Goal: Task Accomplishment & Management: Use online tool/utility

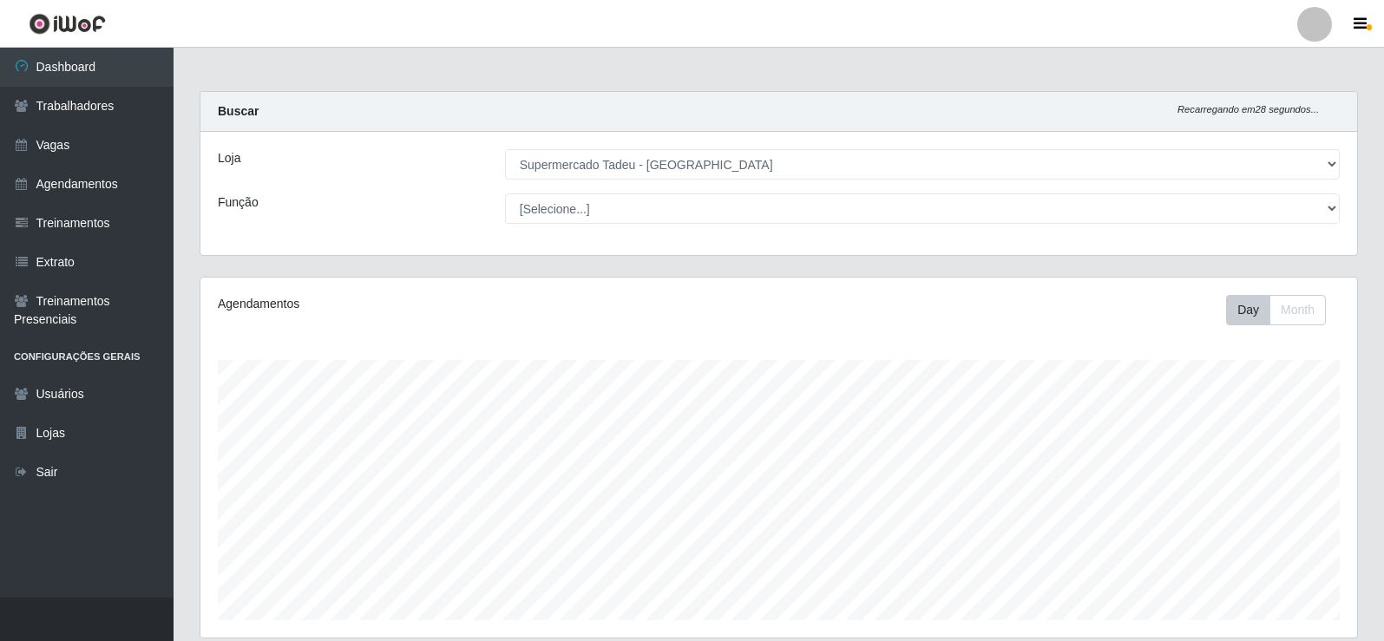
select select "195"
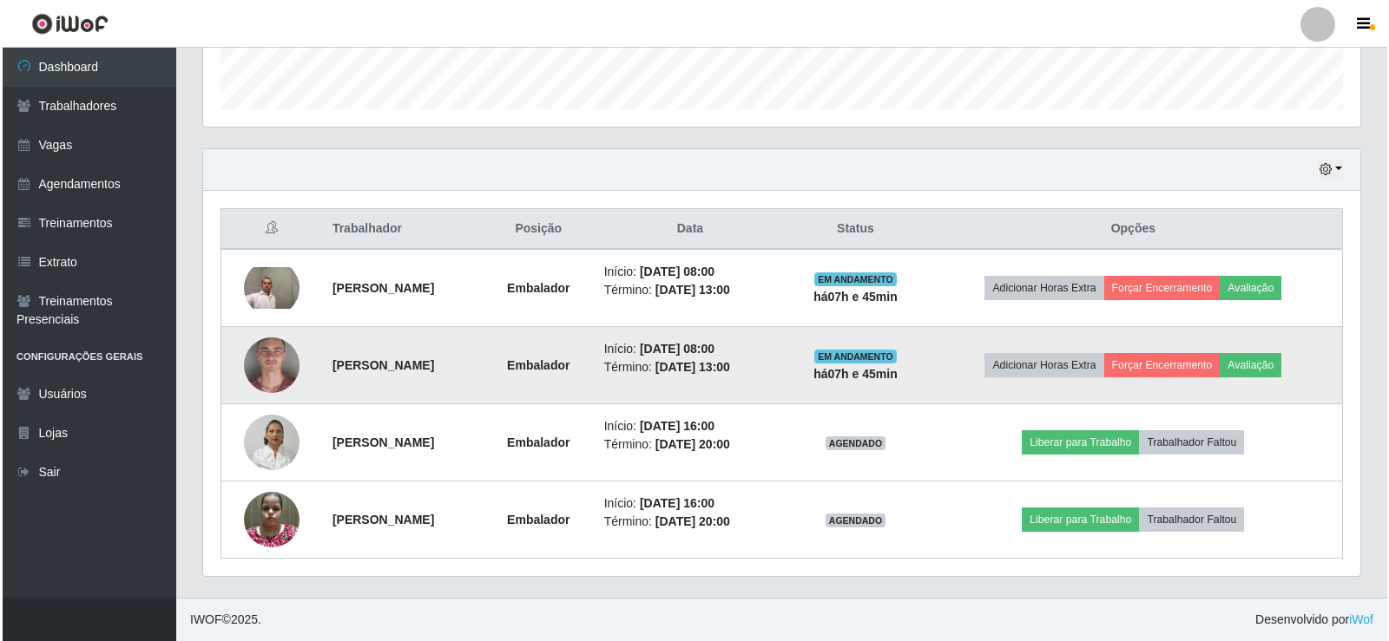
scroll to position [360, 1157]
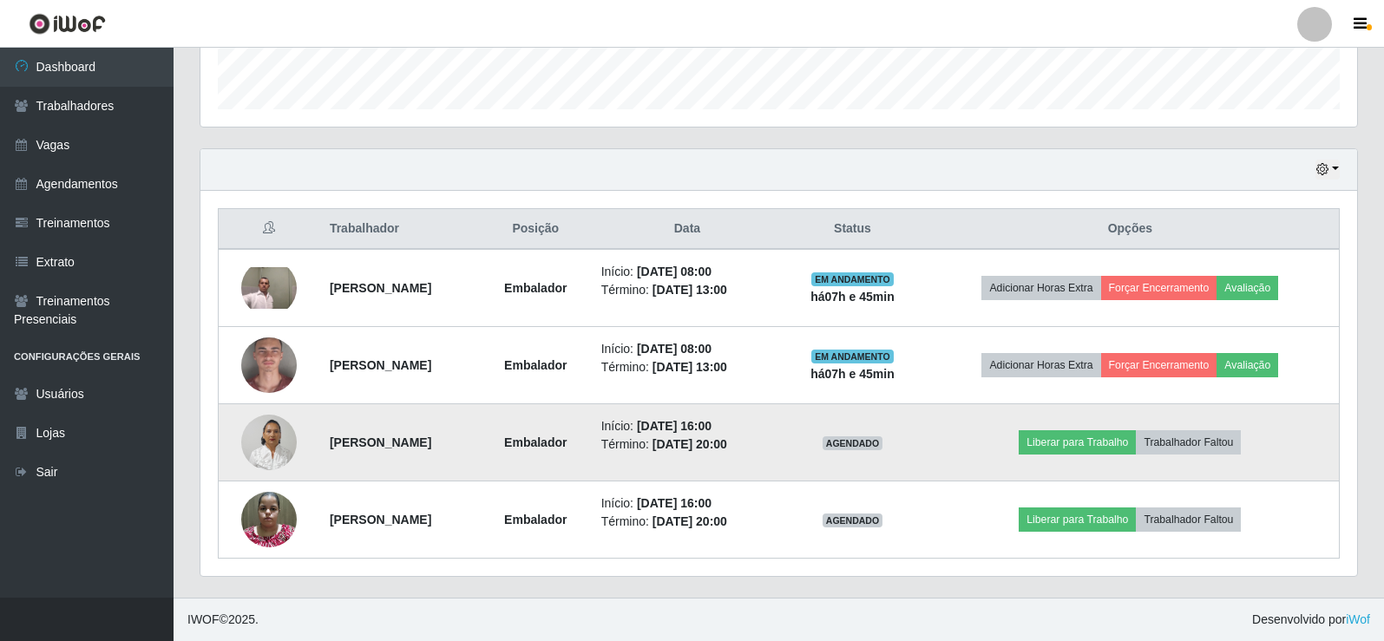
drag, startPoint x: 770, startPoint y: 428, endPoint x: 818, endPoint y: 424, distance: 47.9
click at [774, 424] on li "Início: [DATE] 16:00" at bounding box center [687, 426] width 173 height 18
click at [712, 433] on time "[DATE] 16:00" at bounding box center [674, 426] width 75 height 14
drag, startPoint x: 765, startPoint y: 428, endPoint x: 798, endPoint y: 428, distance: 32.1
click at [712, 428] on time "[DATE] 16:00" at bounding box center [674, 426] width 75 height 14
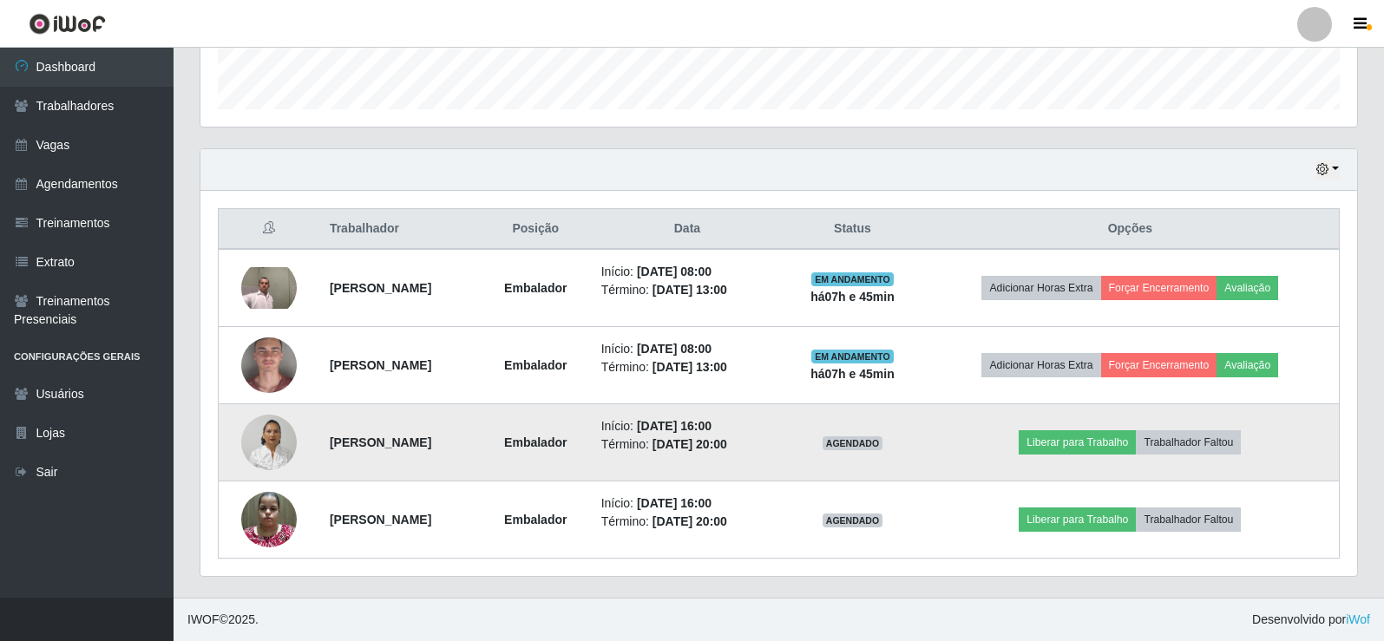
click at [712, 428] on time "[DATE] 16:00" at bounding box center [674, 426] width 75 height 14
drag, startPoint x: 781, startPoint y: 445, endPoint x: 817, endPoint y: 446, distance: 35.6
click at [774, 446] on li "Término: [DATE] 20:00" at bounding box center [687, 445] width 173 height 18
drag, startPoint x: 772, startPoint y: 428, endPoint x: 798, endPoint y: 426, distance: 26.1
click at [712, 426] on time "[DATE] 16:00" at bounding box center [674, 426] width 75 height 14
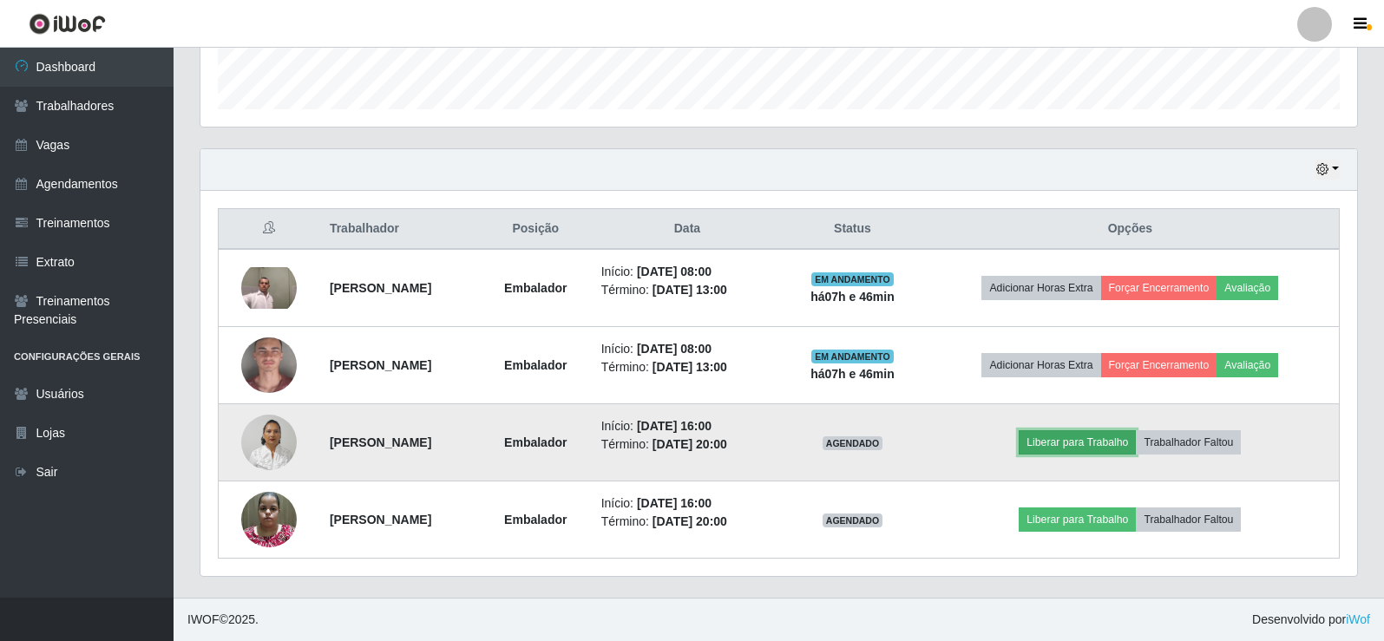
click at [1105, 439] on button "Liberar para Trabalho" at bounding box center [1077, 442] width 117 height 24
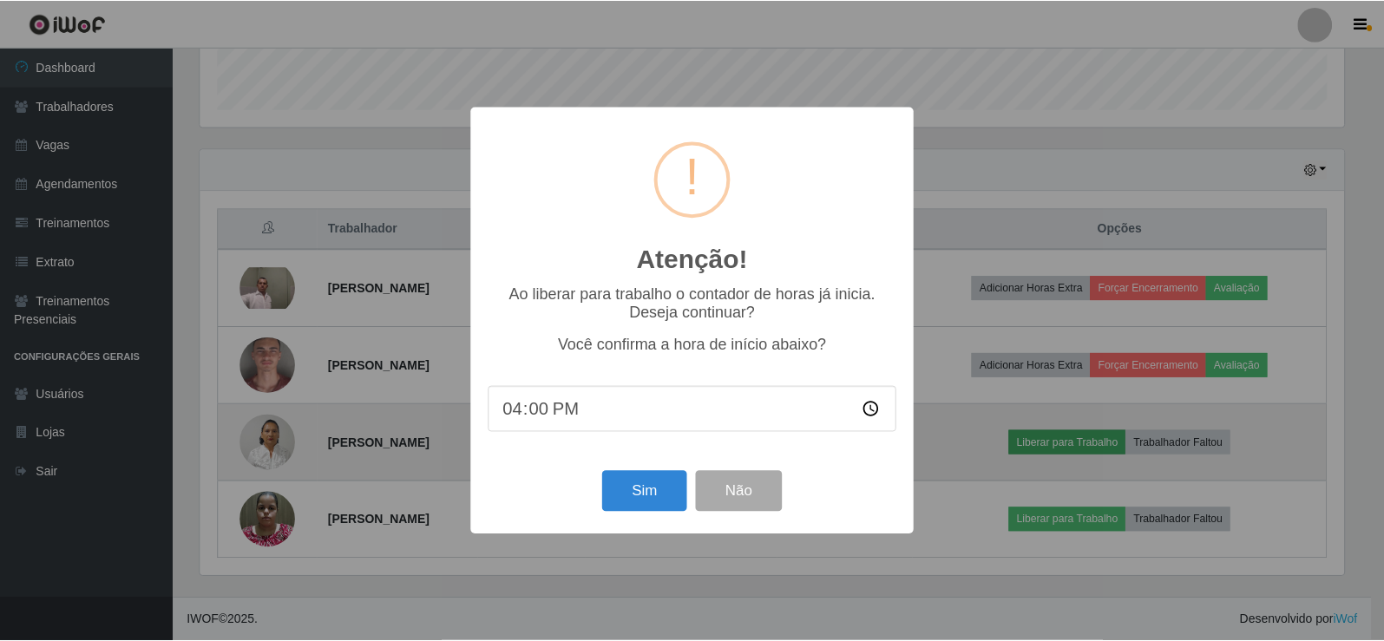
scroll to position [360, 1148]
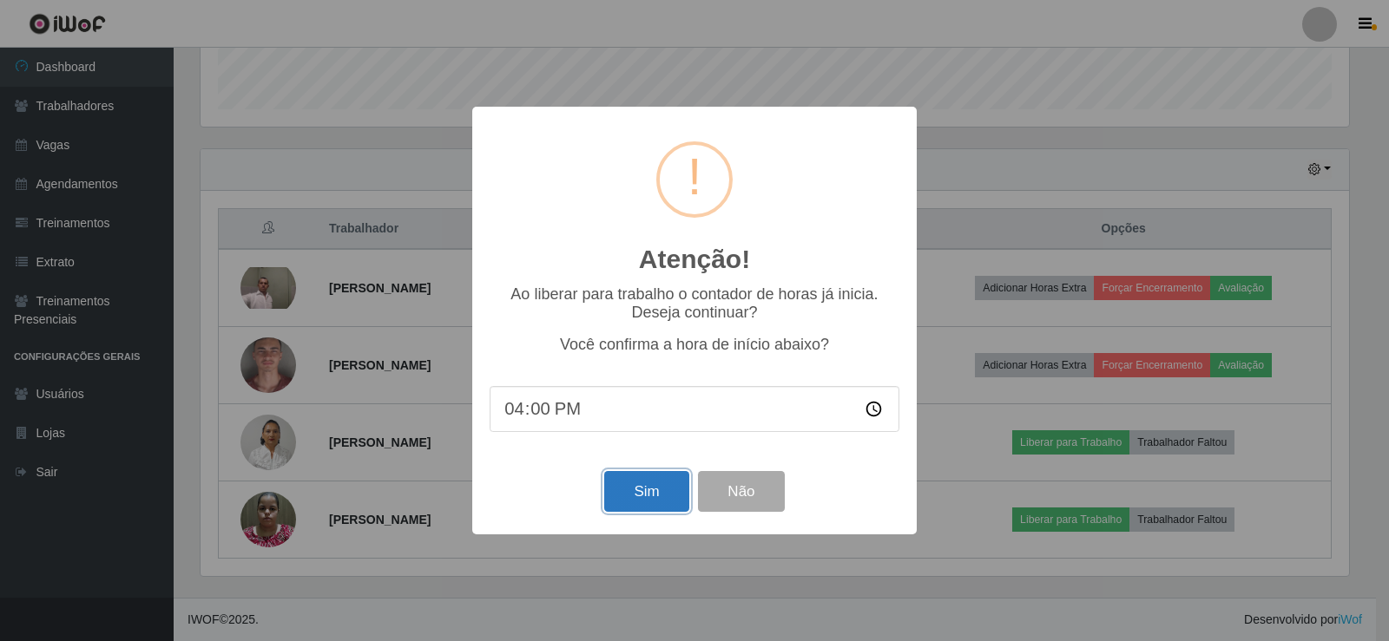
click at [656, 501] on button "Sim" at bounding box center [646, 491] width 84 height 41
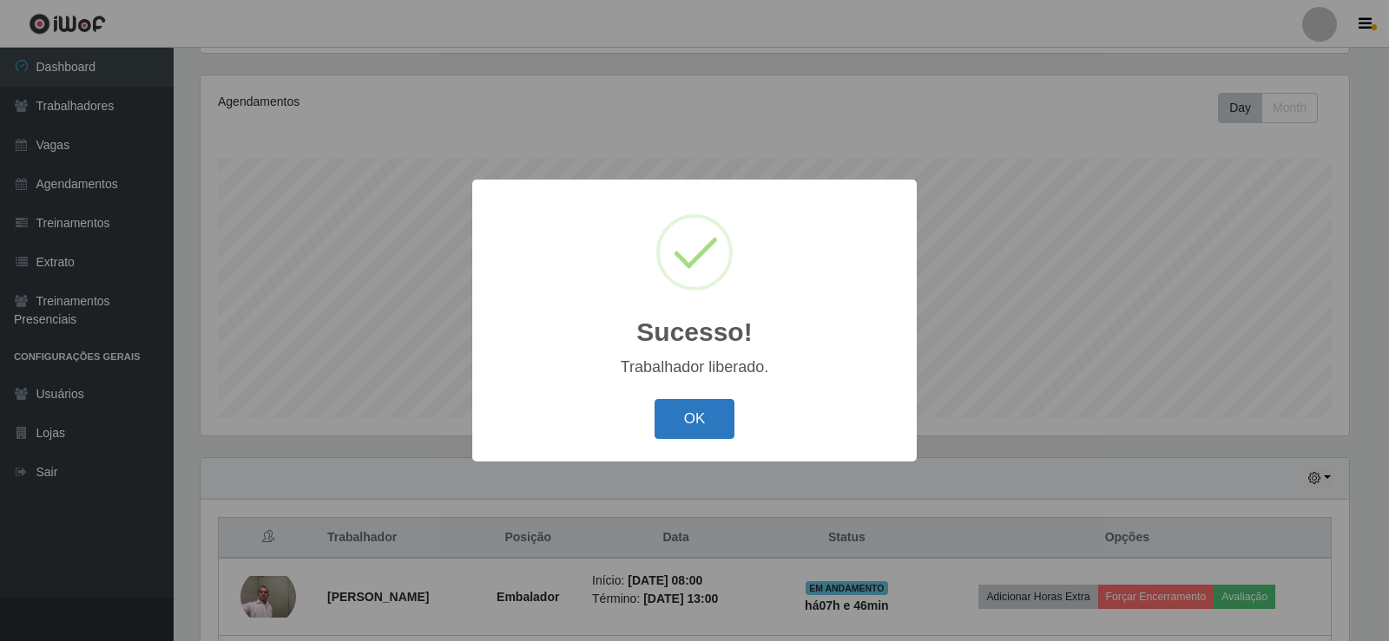
click at [693, 419] on button "OK" at bounding box center [694, 419] width 81 height 41
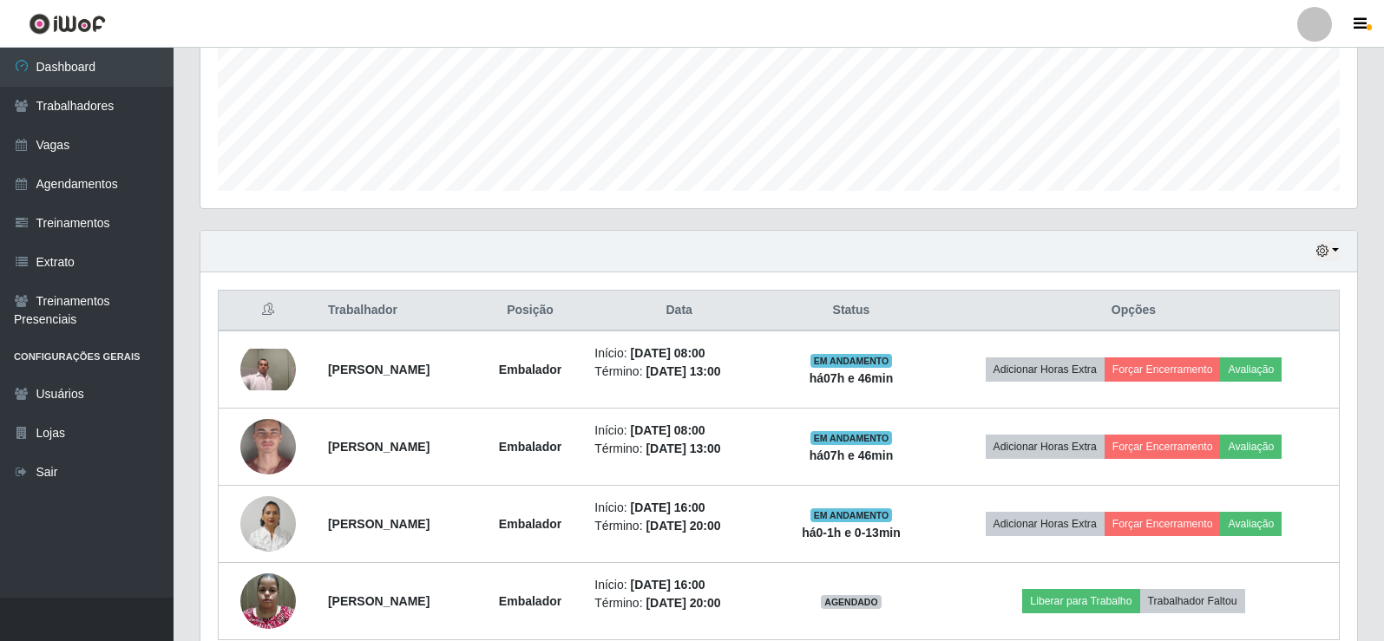
scroll to position [511, 0]
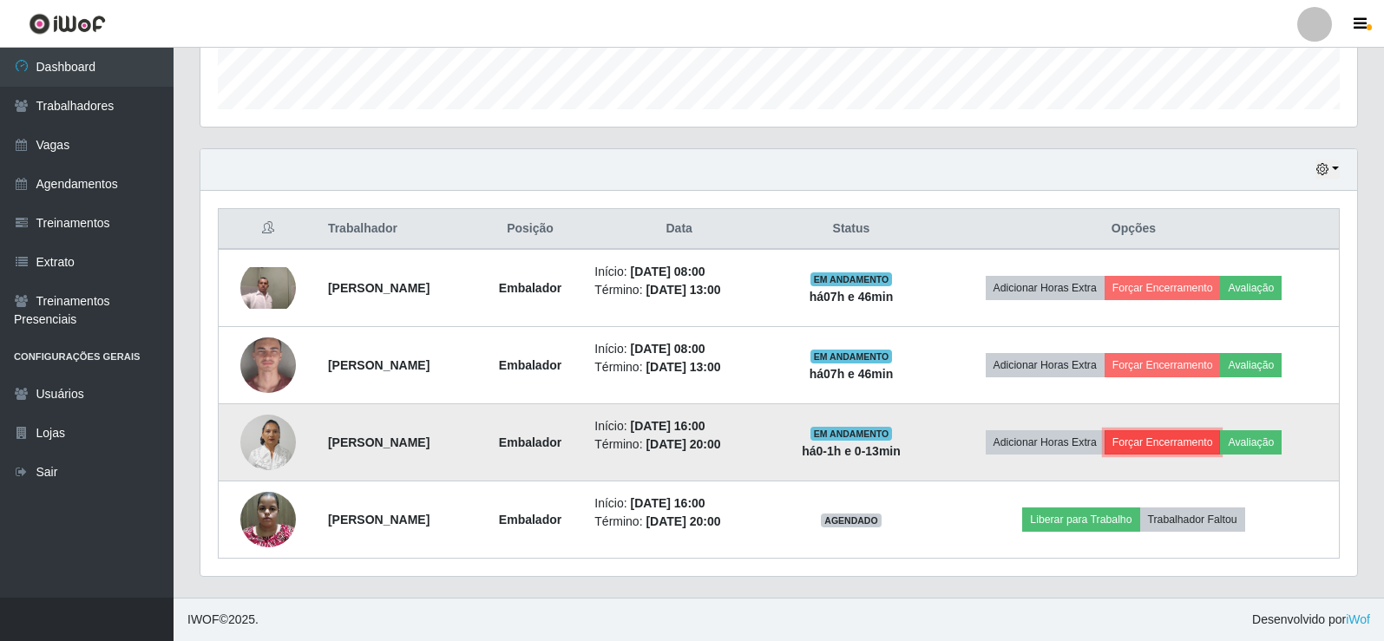
click at [1182, 444] on button "Forçar Encerramento" at bounding box center [1163, 442] width 116 height 24
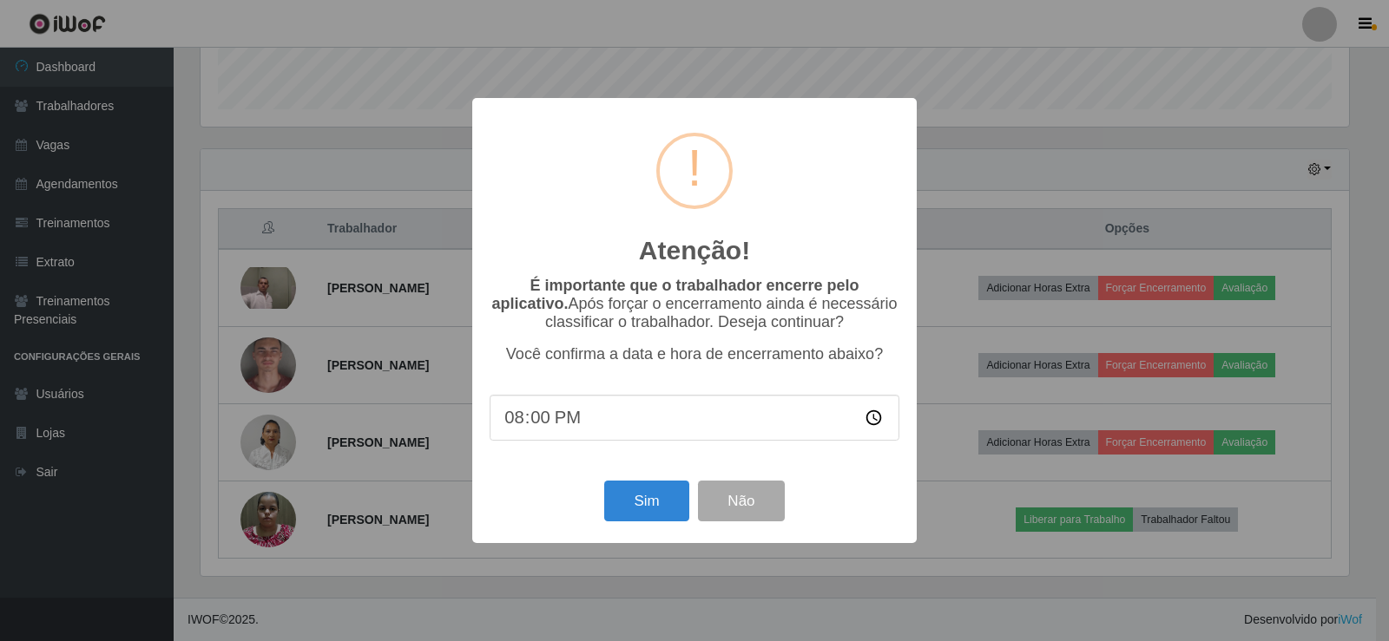
drag, startPoint x: 572, startPoint y: 423, endPoint x: 424, endPoint y: 411, distance: 148.0
click at [424, 411] on div "Atenção! × É importante que o trabalhador encerre pelo aplicativo. Após forçar …" at bounding box center [694, 320] width 1389 height 641
type input "16:01"
click at [613, 424] on input "16:01" at bounding box center [694, 418] width 410 height 46
click at [542, 420] on input "16:01" at bounding box center [694, 418] width 410 height 46
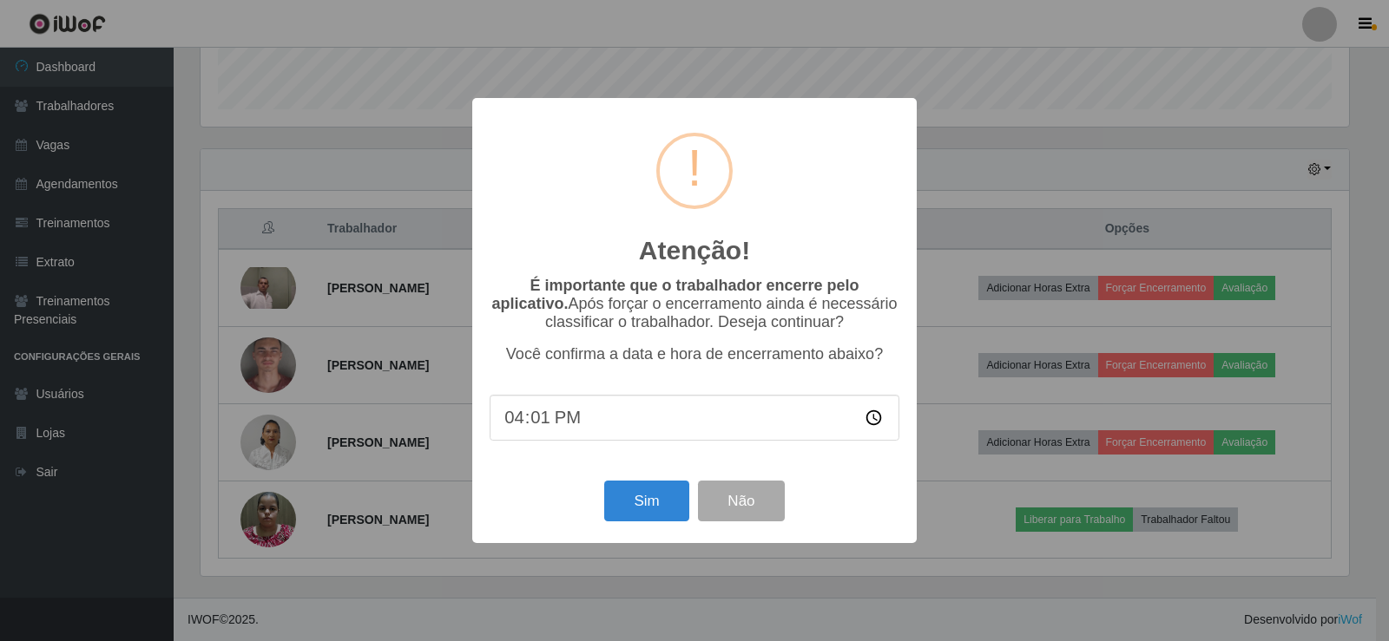
click at [542, 420] on input "16:01" at bounding box center [694, 418] width 410 height 46
click at [544, 420] on input "16:01" at bounding box center [694, 418] width 410 height 46
click at [545, 420] on input "16:01" at bounding box center [694, 418] width 410 height 46
click at [543, 430] on input "16:01" at bounding box center [694, 418] width 410 height 46
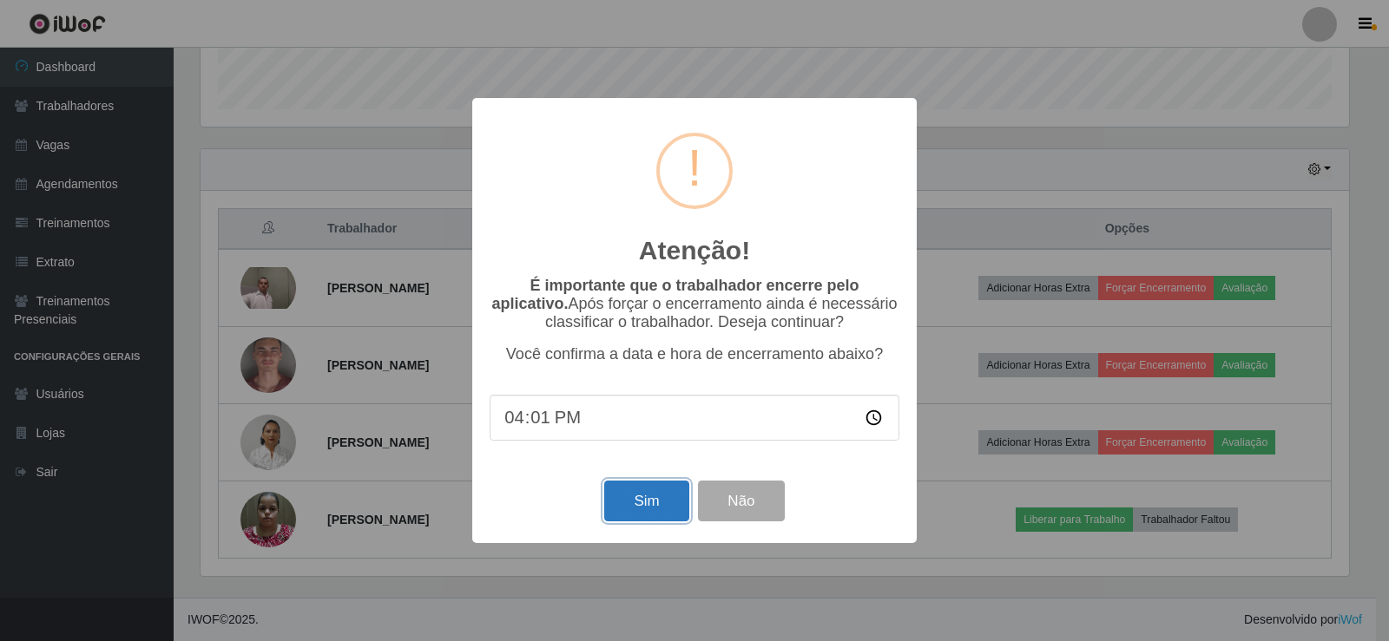
click at [648, 504] on button "Sim" at bounding box center [646, 501] width 84 height 41
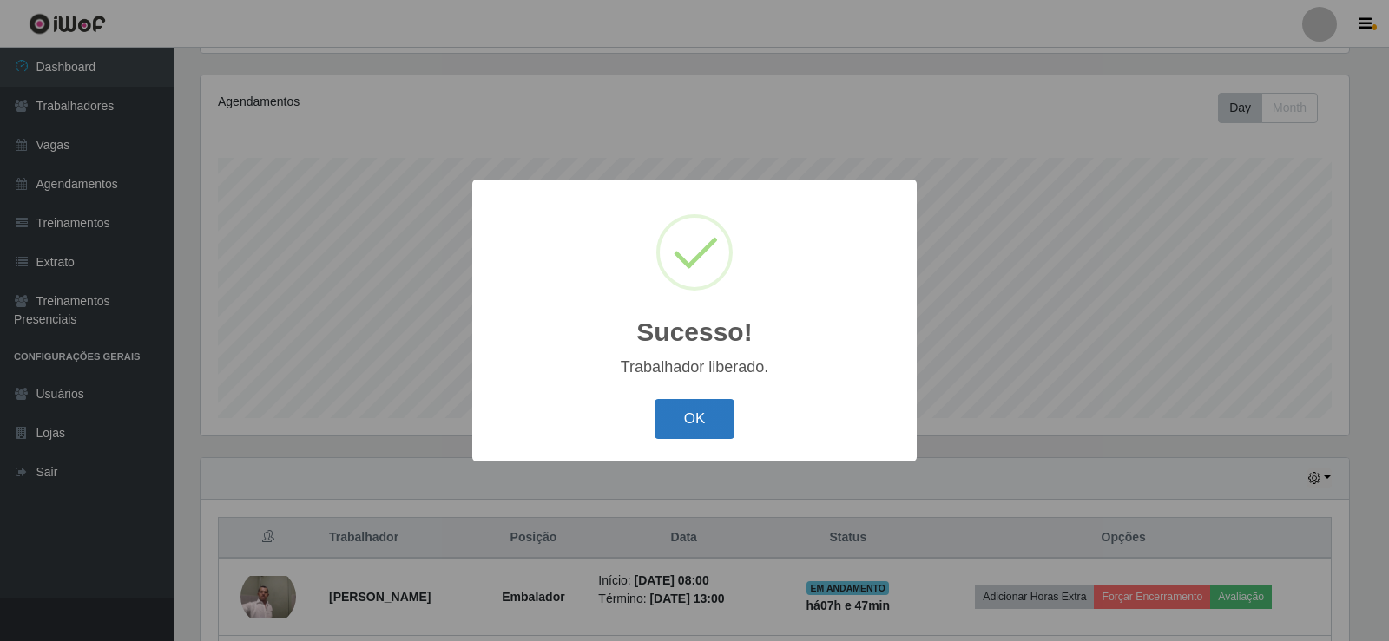
click at [724, 405] on button "OK" at bounding box center [694, 419] width 81 height 41
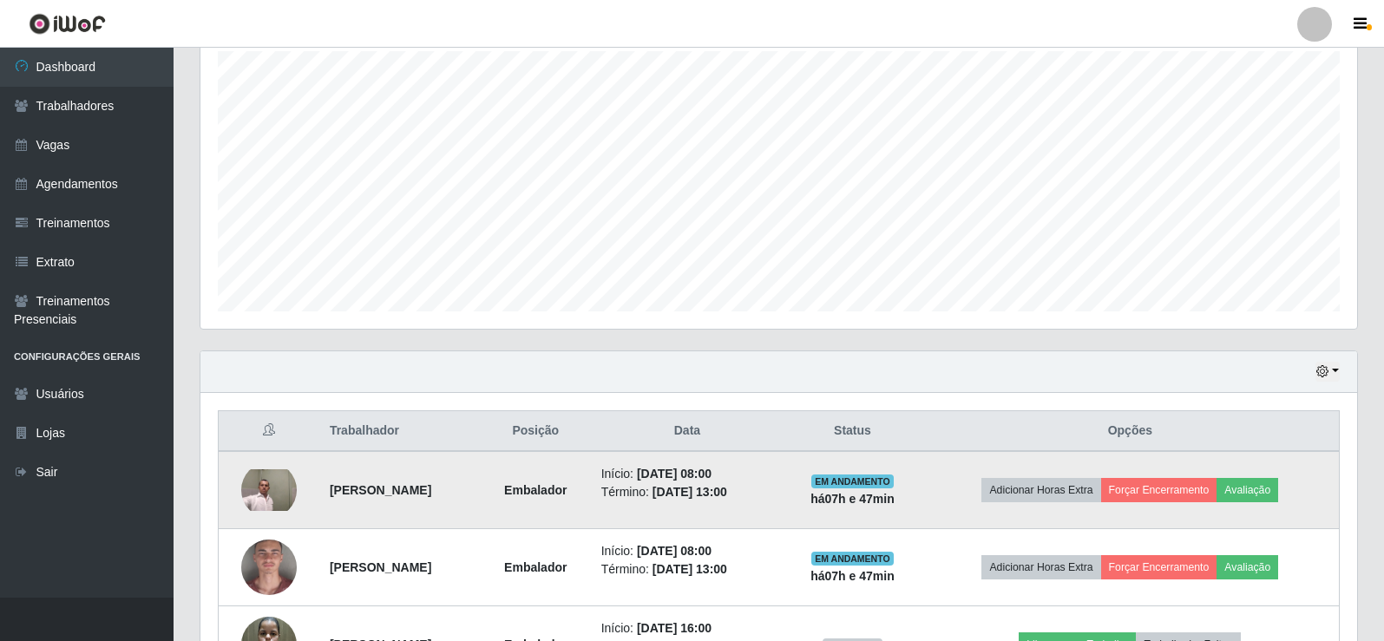
scroll to position [434, 0]
